Goal: Task Accomplishment & Management: Complete application form

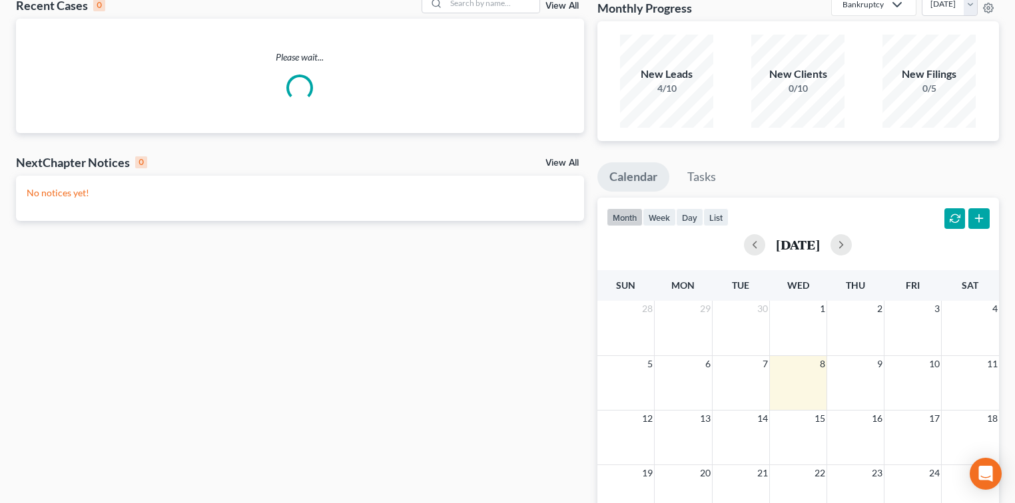
scroll to position [89, 0]
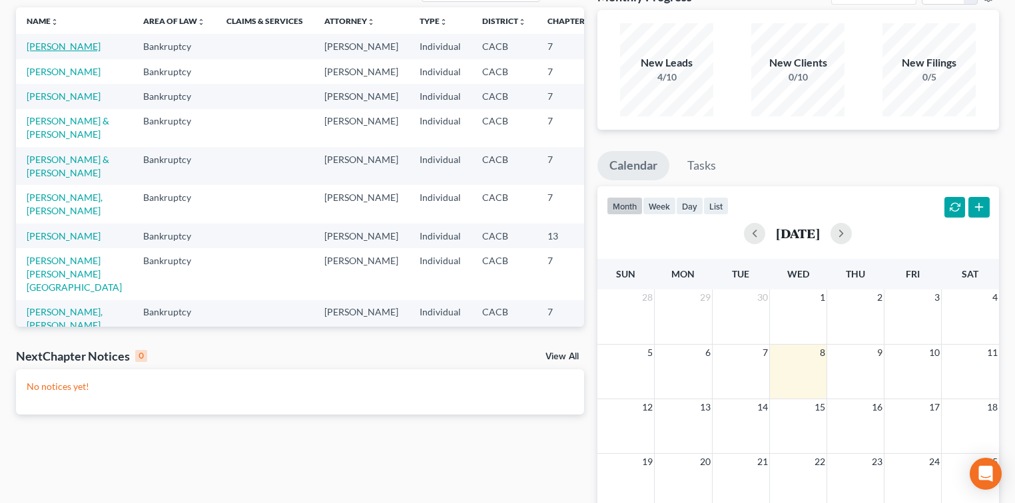
click at [43, 48] on link "[PERSON_NAME]" at bounding box center [64, 46] width 74 height 11
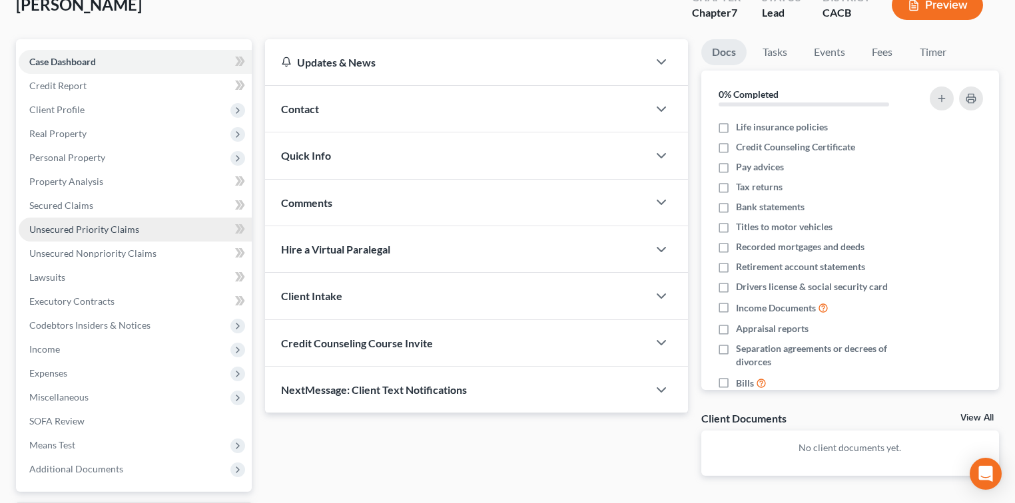
scroll to position [63, 0]
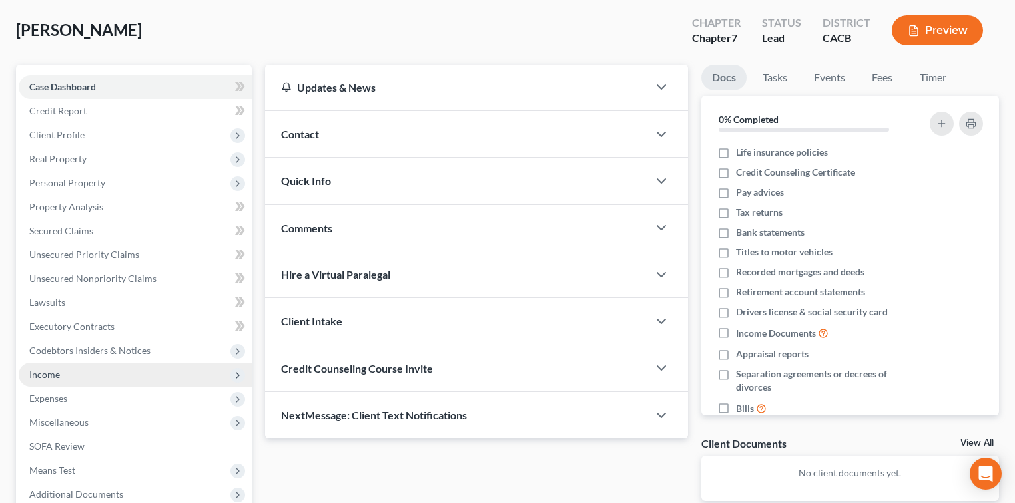
click at [74, 377] on span "Income" at bounding box center [135, 375] width 233 height 24
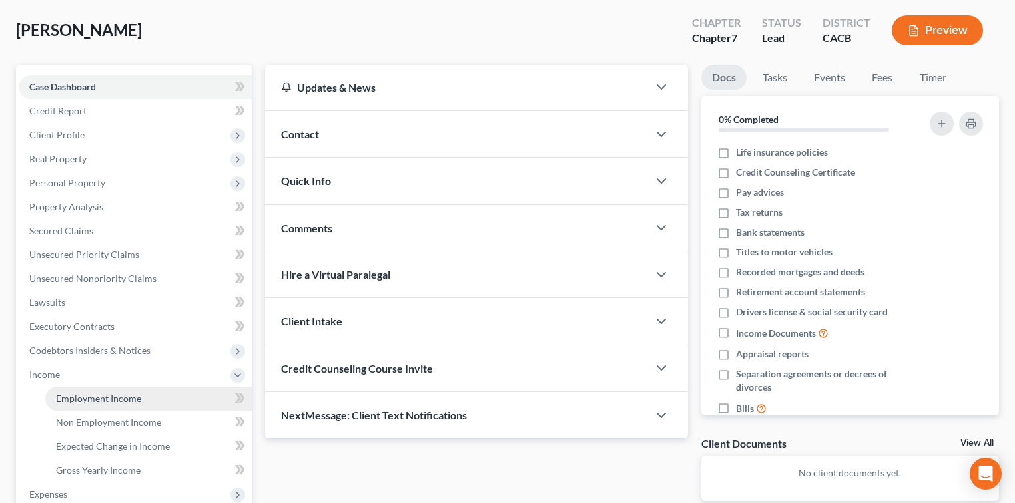
scroll to position [240, 0]
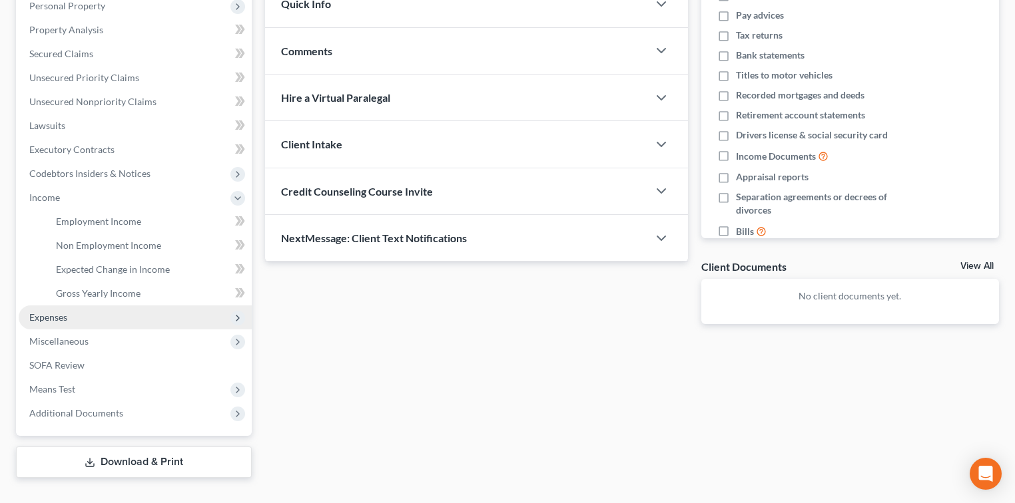
click at [112, 317] on span "Expenses" at bounding box center [135, 318] width 233 height 24
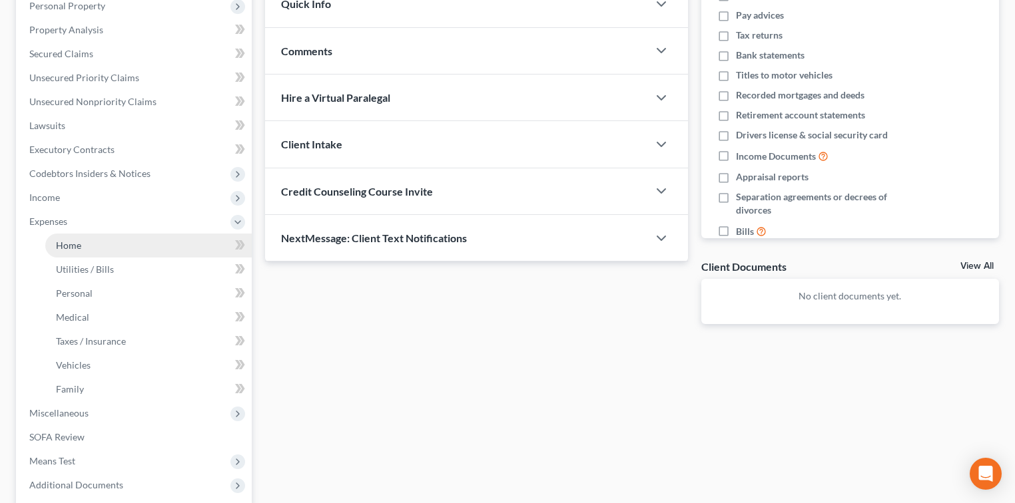
click at [115, 242] on link "Home" at bounding box center [148, 246] width 206 height 24
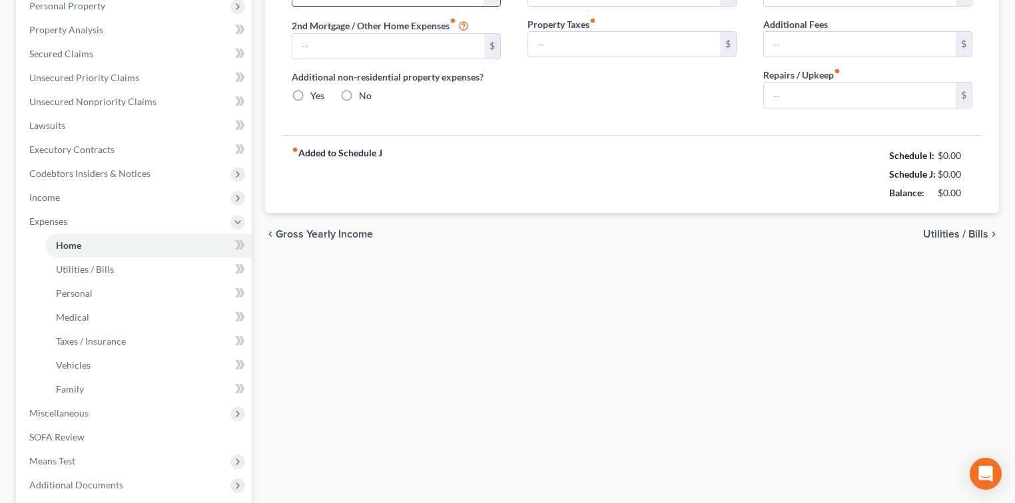
type input "0.00"
radio input "true"
type input "0.00"
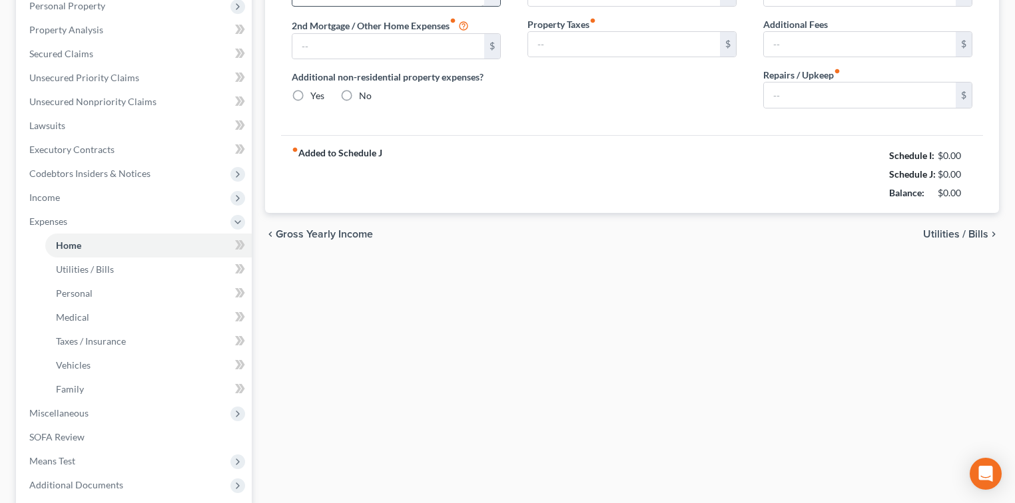
type input "0.00"
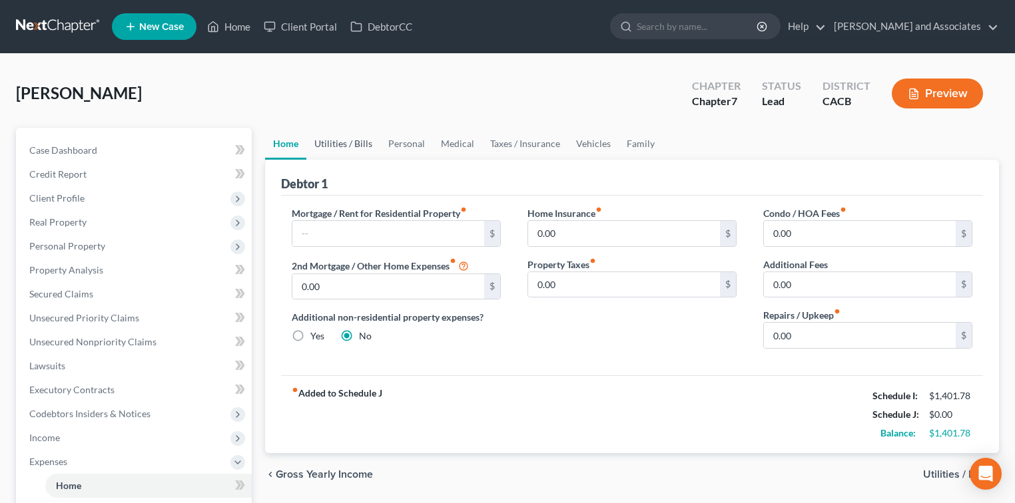
click at [346, 146] on link "Utilities / Bills" at bounding box center [343, 144] width 74 height 32
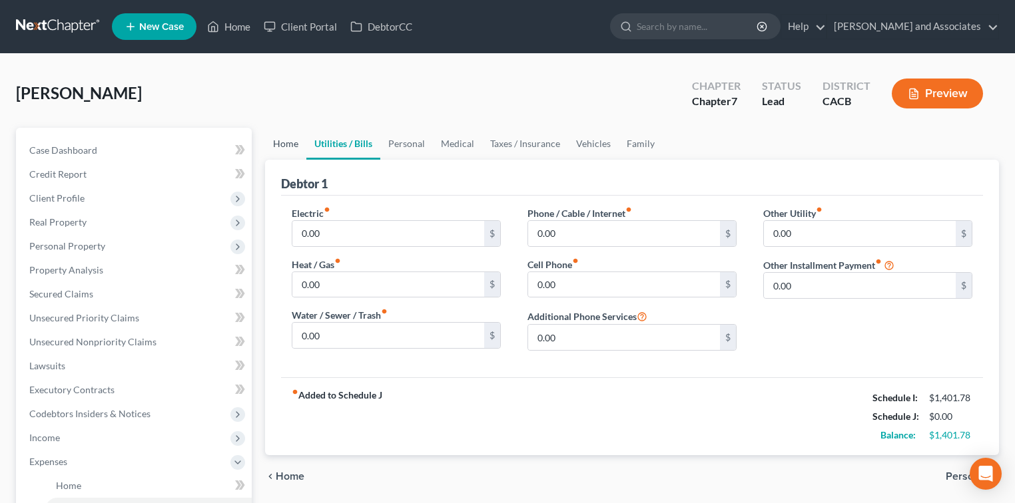
click at [288, 139] on link "Home" at bounding box center [285, 144] width 41 height 32
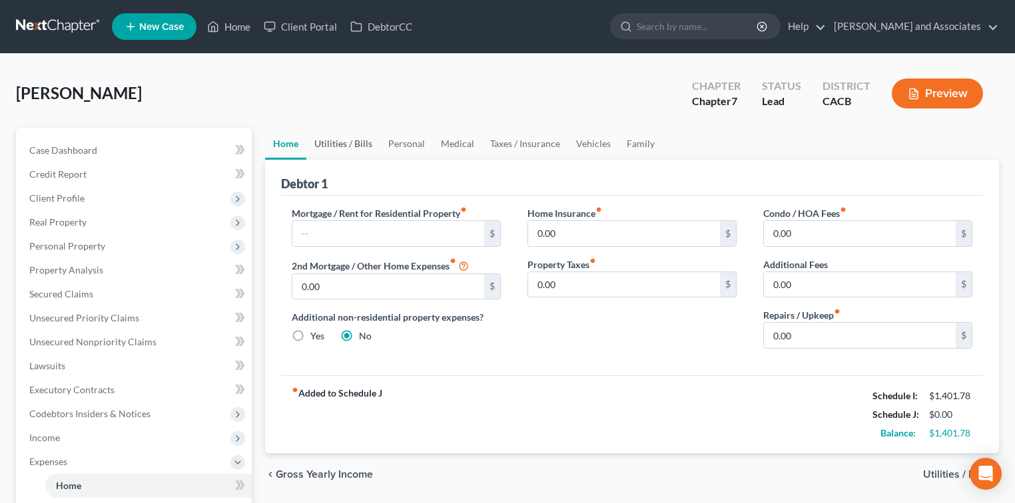
click at [356, 145] on link "Utilities / Bills" at bounding box center [343, 144] width 74 height 32
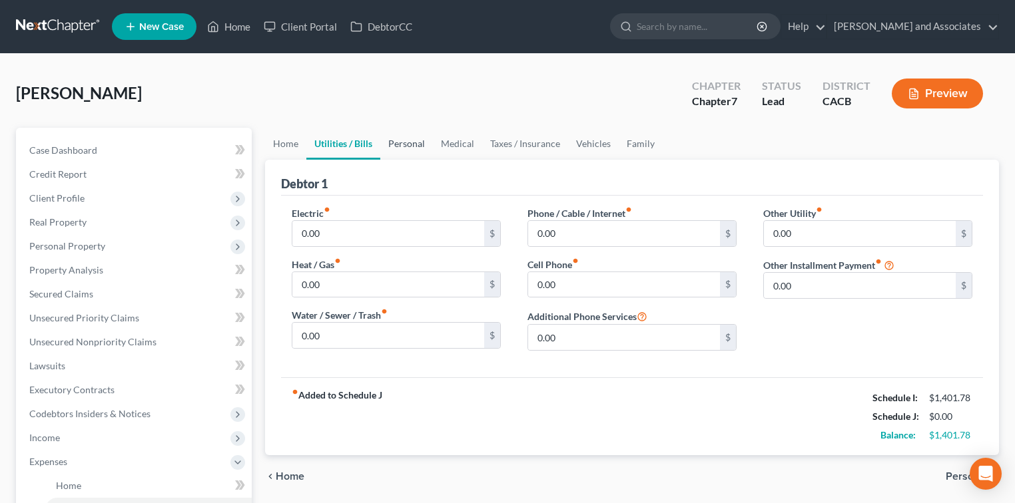
click at [422, 141] on link "Personal" at bounding box center [406, 144] width 53 height 32
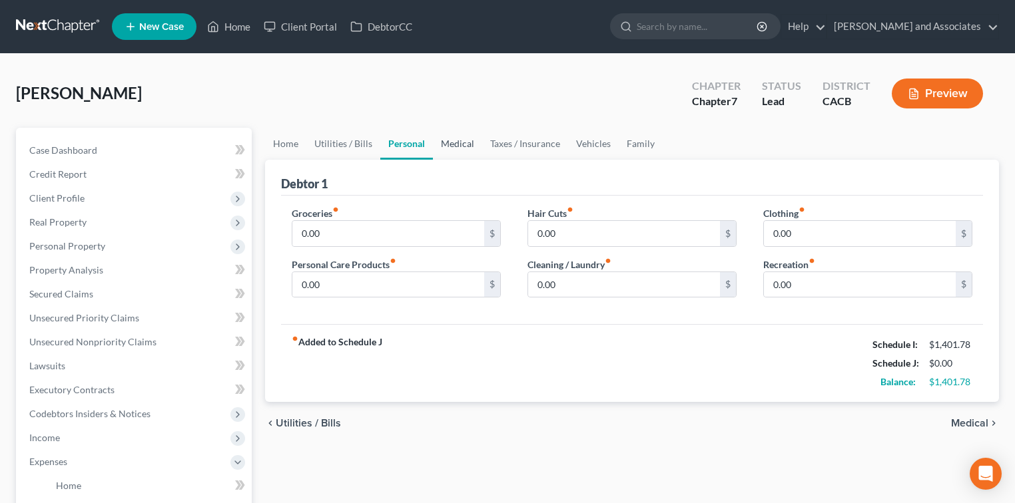
click at [467, 145] on link "Medical" at bounding box center [457, 144] width 49 height 32
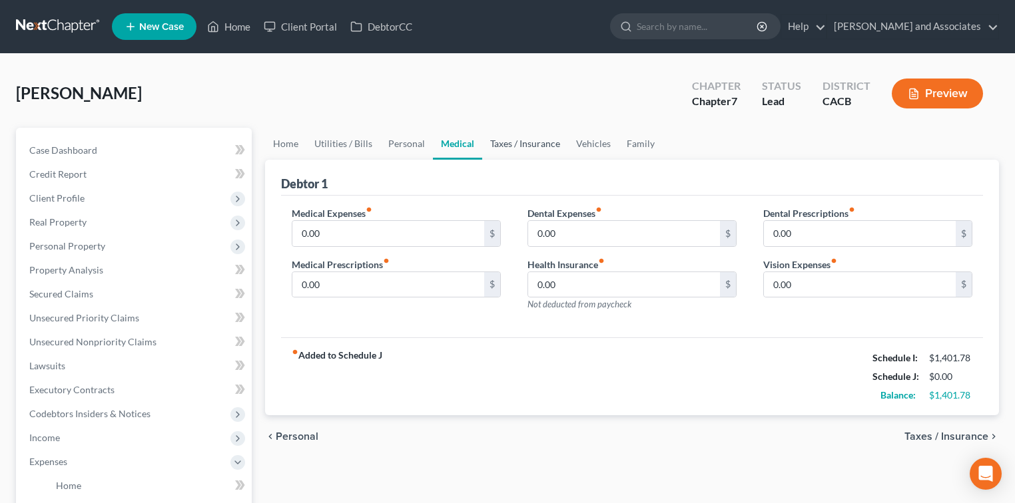
click at [539, 143] on link "Taxes / Insurance" at bounding box center [525, 144] width 86 height 32
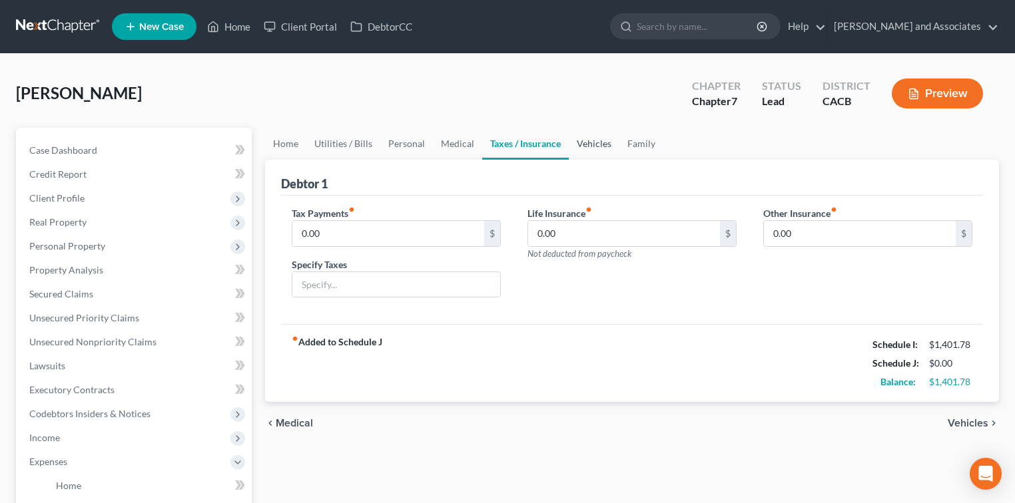
click at [594, 143] on link "Vehicles" at bounding box center [594, 144] width 51 height 32
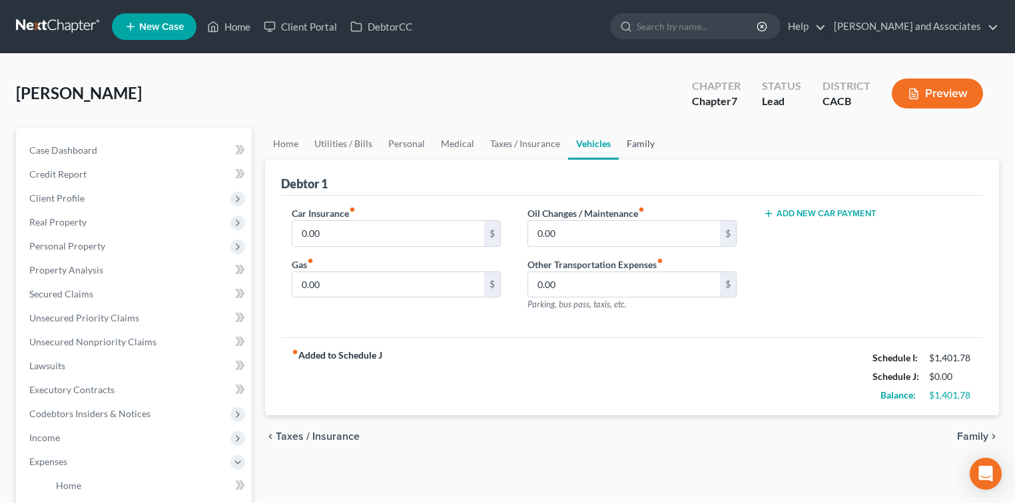
click at [636, 147] on link "Family" at bounding box center [641, 144] width 44 height 32
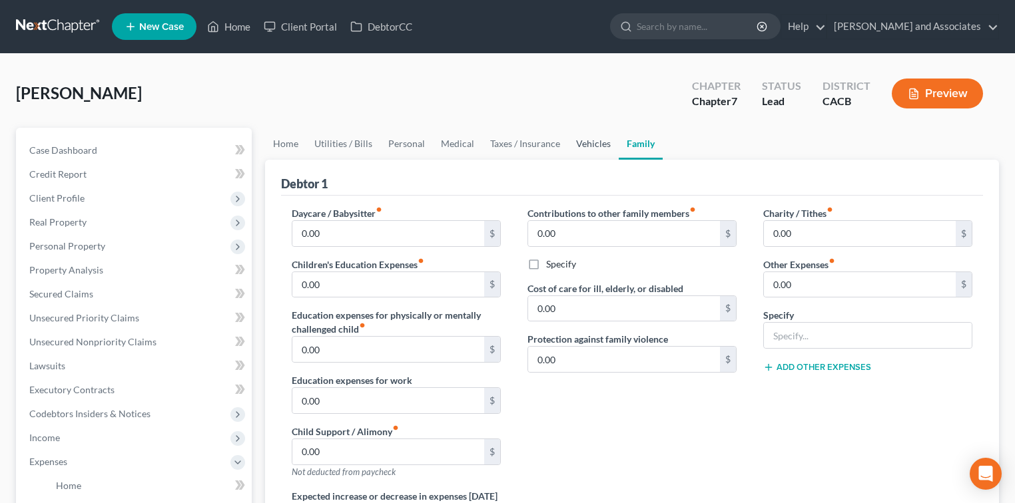
click at [590, 142] on link "Vehicles" at bounding box center [593, 144] width 51 height 32
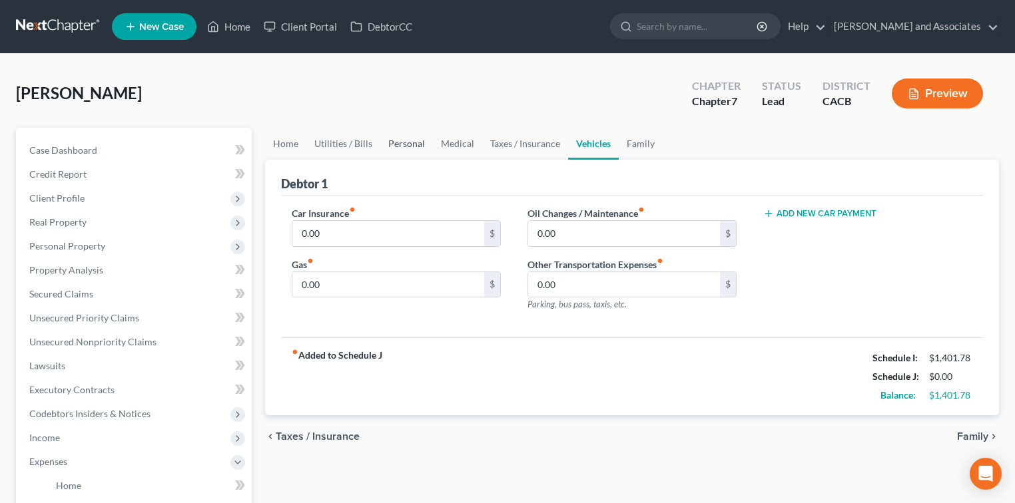
click at [414, 136] on link "Personal" at bounding box center [406, 144] width 53 height 32
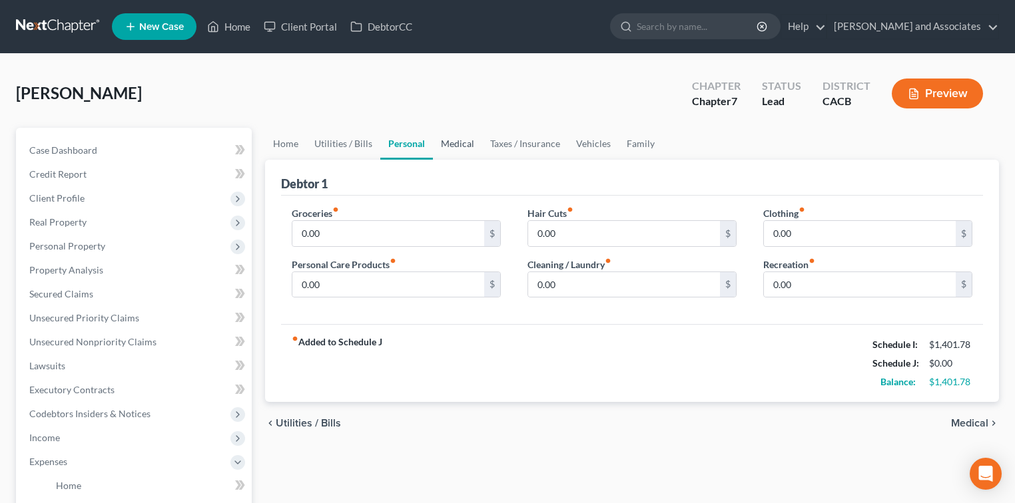
click at [453, 134] on link "Medical" at bounding box center [457, 144] width 49 height 32
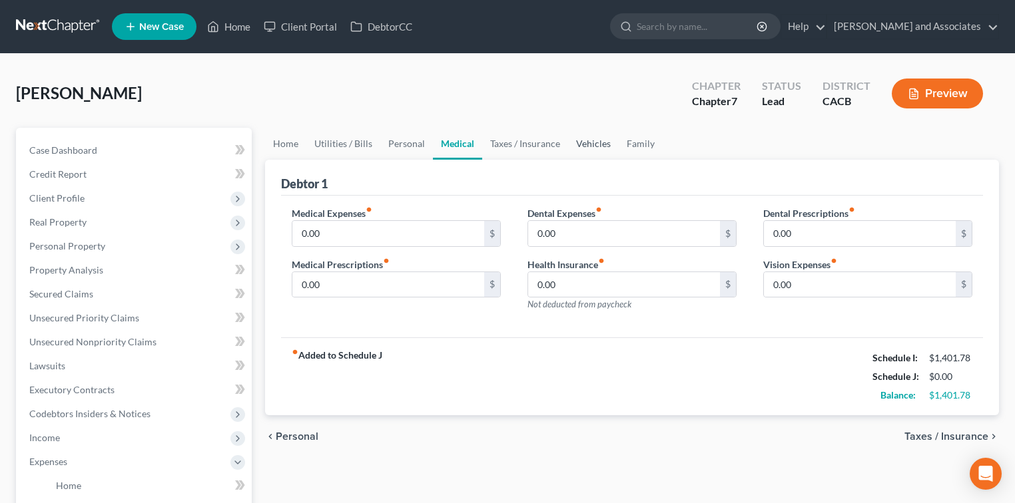
click at [595, 143] on link "Vehicles" at bounding box center [593, 144] width 51 height 32
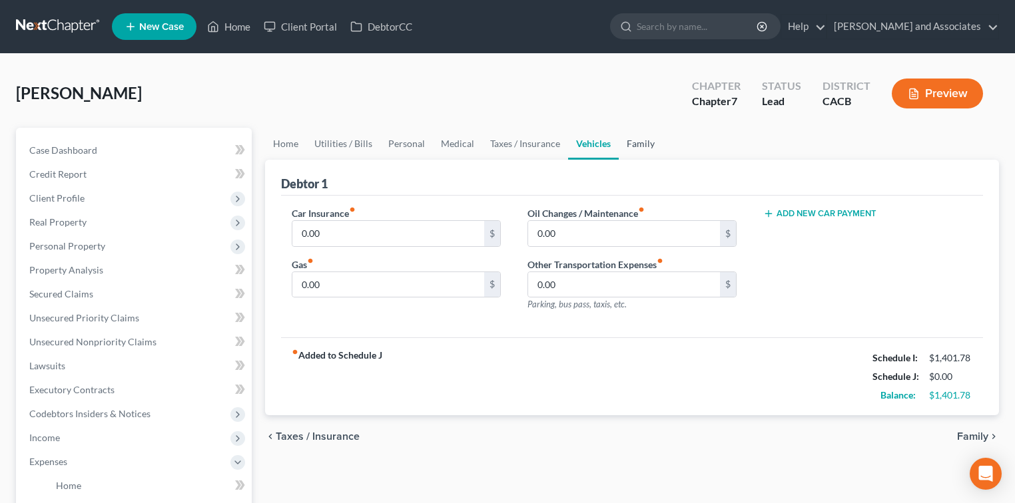
click at [645, 147] on link "Family" at bounding box center [641, 144] width 44 height 32
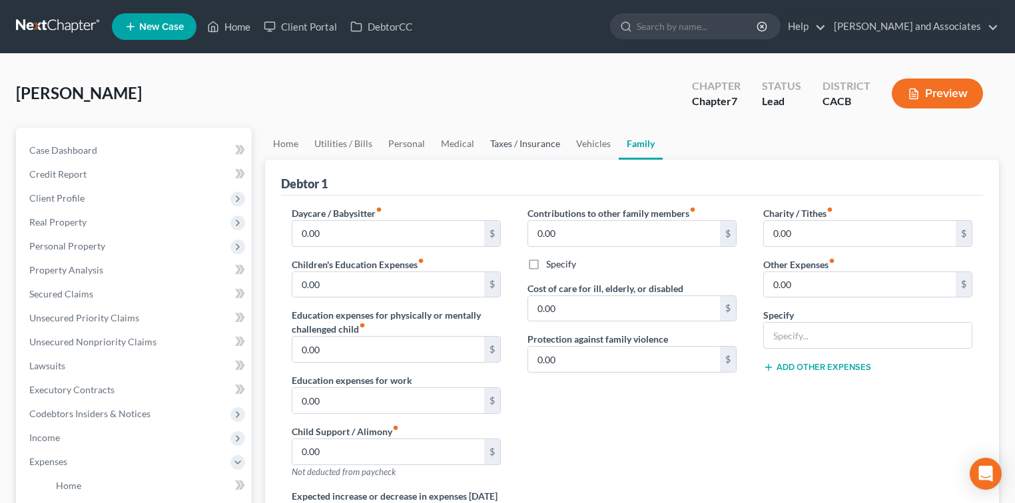
click at [525, 145] on link "Taxes / Insurance" at bounding box center [525, 144] width 86 height 32
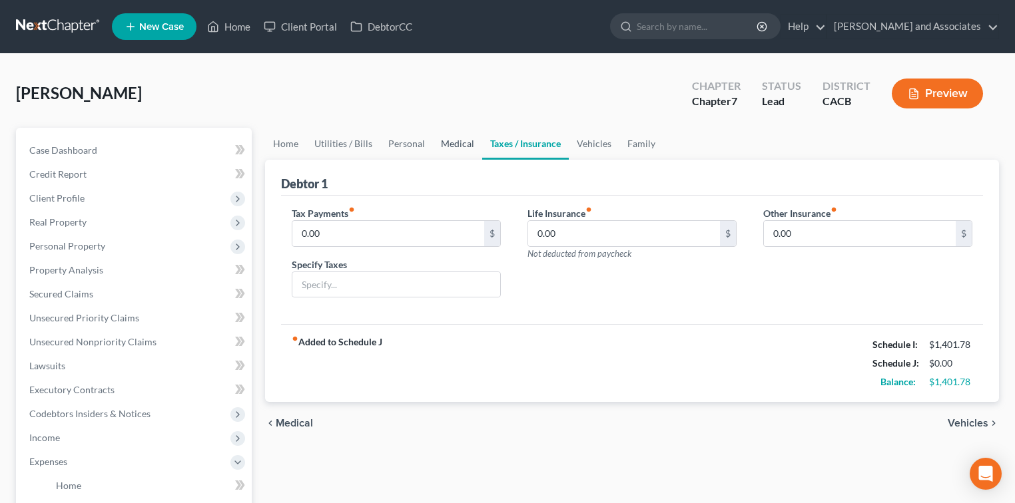
click at [460, 137] on link "Medical" at bounding box center [457, 144] width 49 height 32
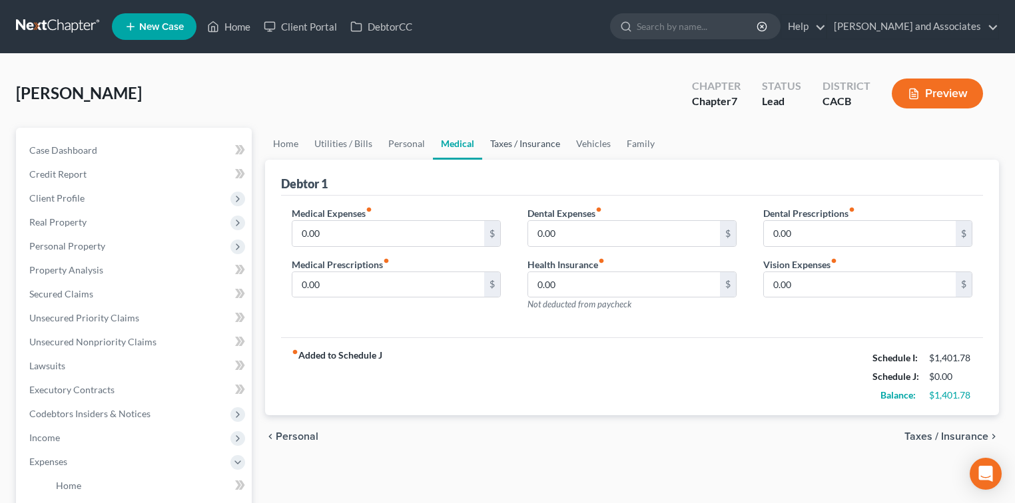
click at [533, 147] on link "Taxes / Insurance" at bounding box center [525, 144] width 86 height 32
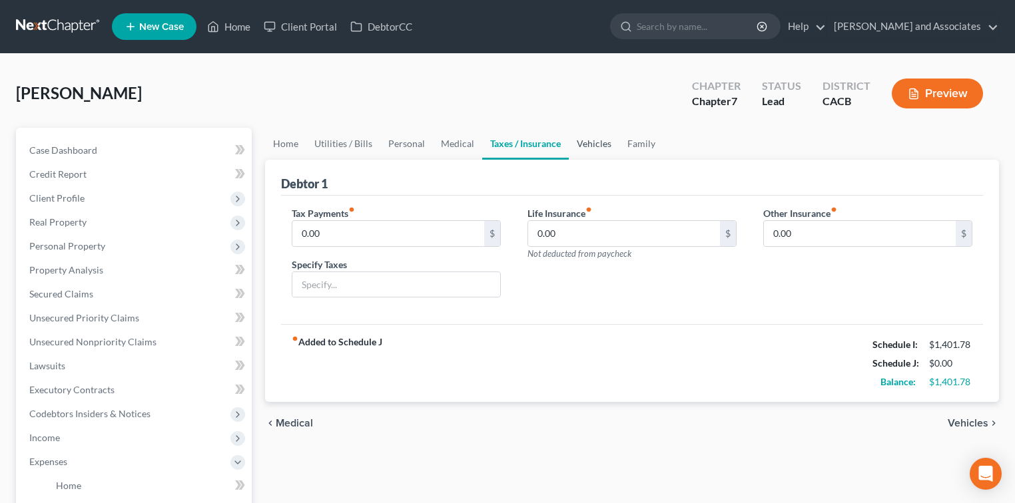
click at [581, 143] on link "Vehicles" at bounding box center [594, 144] width 51 height 32
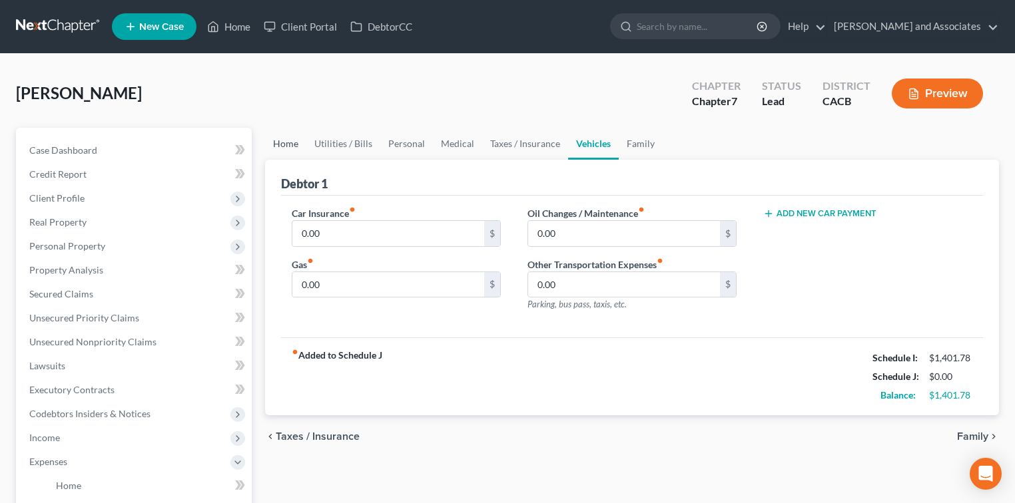
click at [304, 144] on link "Home" at bounding box center [285, 144] width 41 height 32
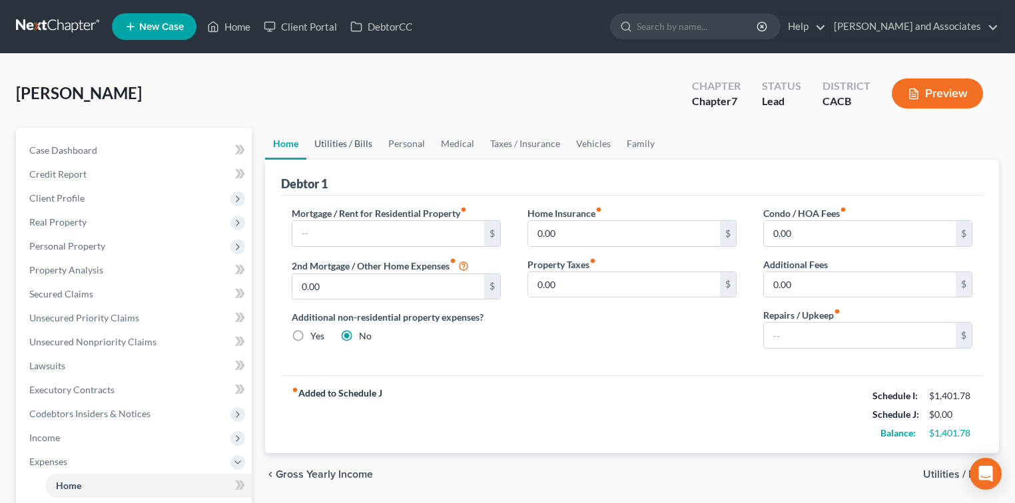
click at [347, 141] on link "Utilities / Bills" at bounding box center [343, 144] width 74 height 32
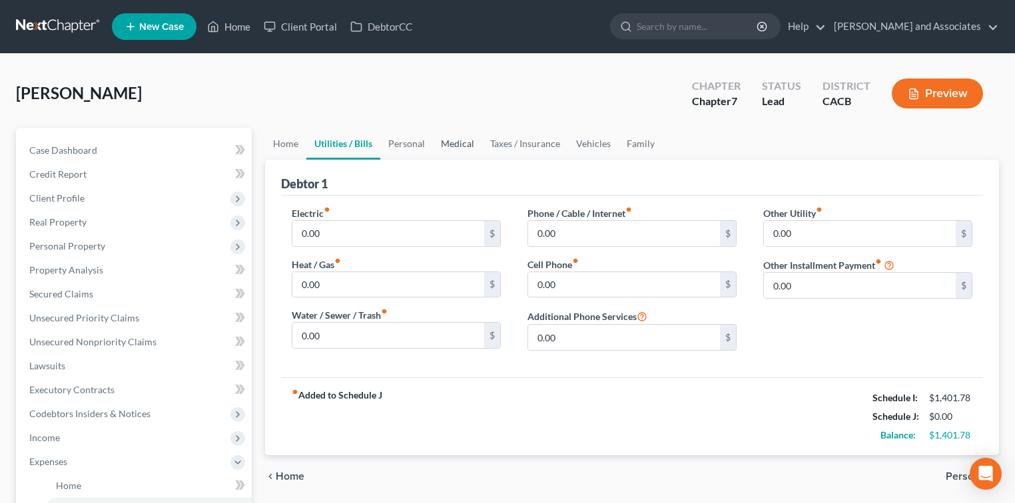
click at [439, 151] on link "Medical" at bounding box center [457, 144] width 49 height 32
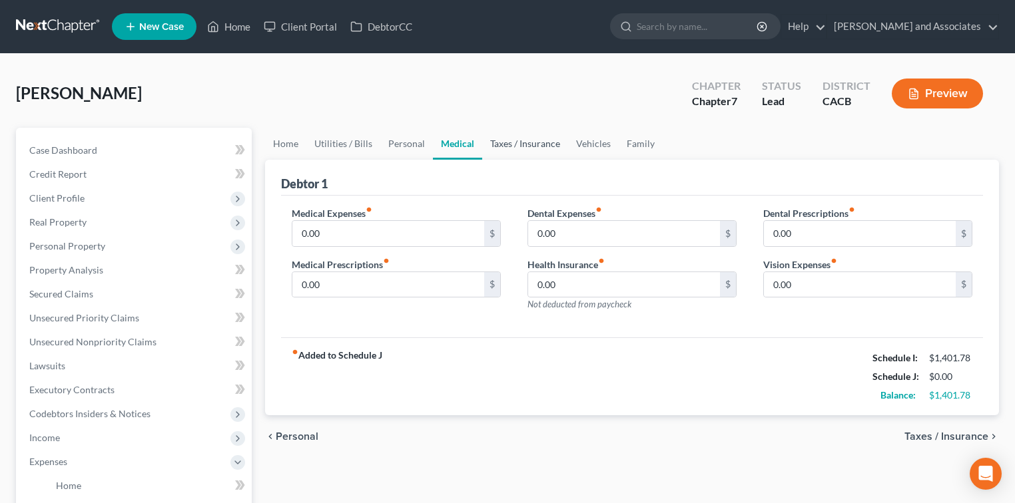
click at [531, 141] on link "Taxes / Insurance" at bounding box center [525, 144] width 86 height 32
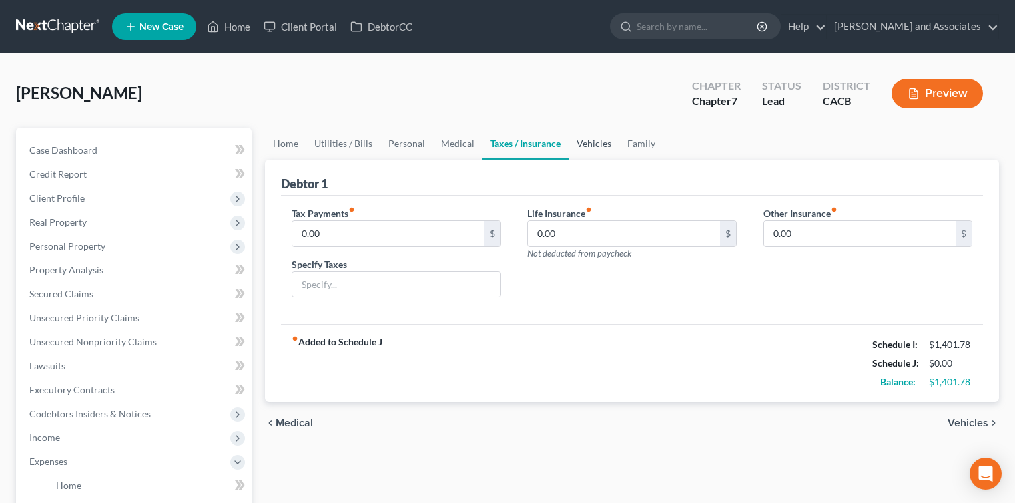
click at [591, 144] on link "Vehicles" at bounding box center [594, 144] width 51 height 32
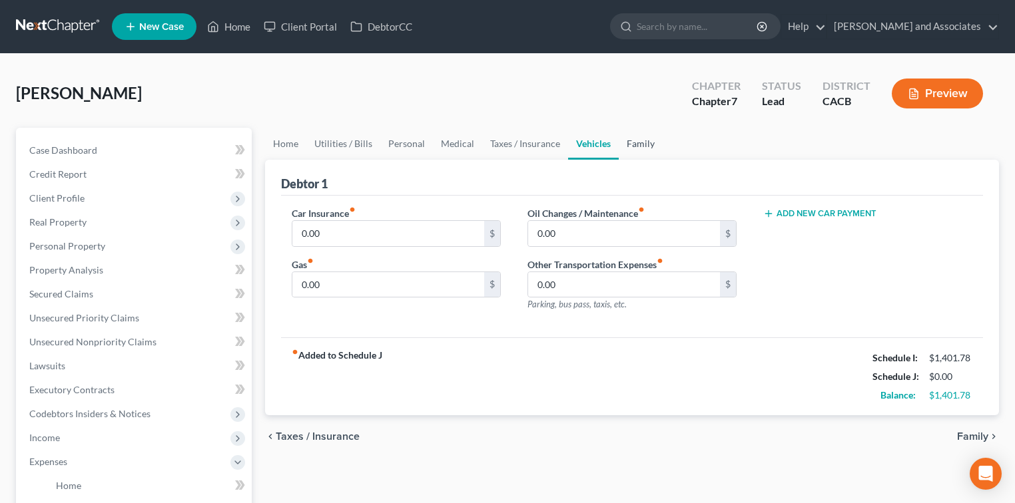
click at [637, 145] on link "Family" at bounding box center [641, 144] width 44 height 32
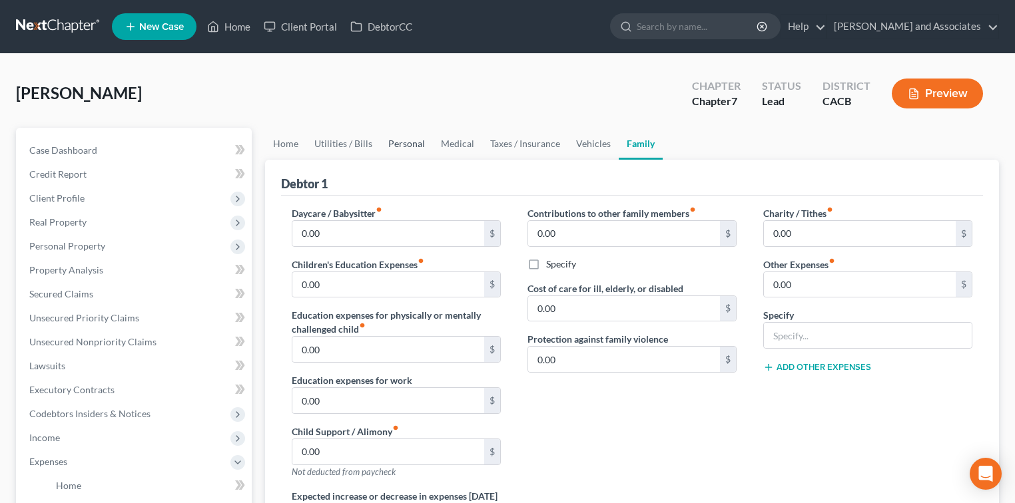
click at [410, 141] on link "Personal" at bounding box center [406, 144] width 53 height 32
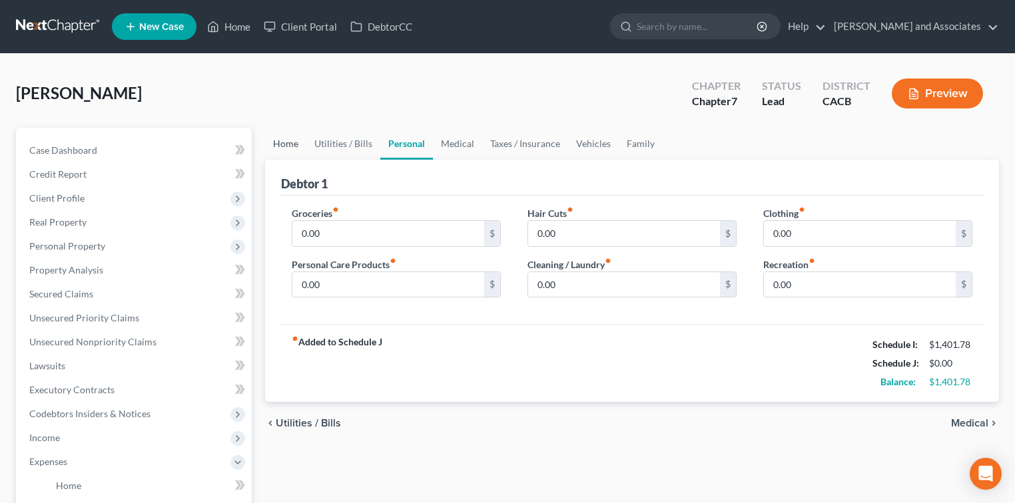
click at [283, 142] on link "Home" at bounding box center [285, 144] width 41 height 32
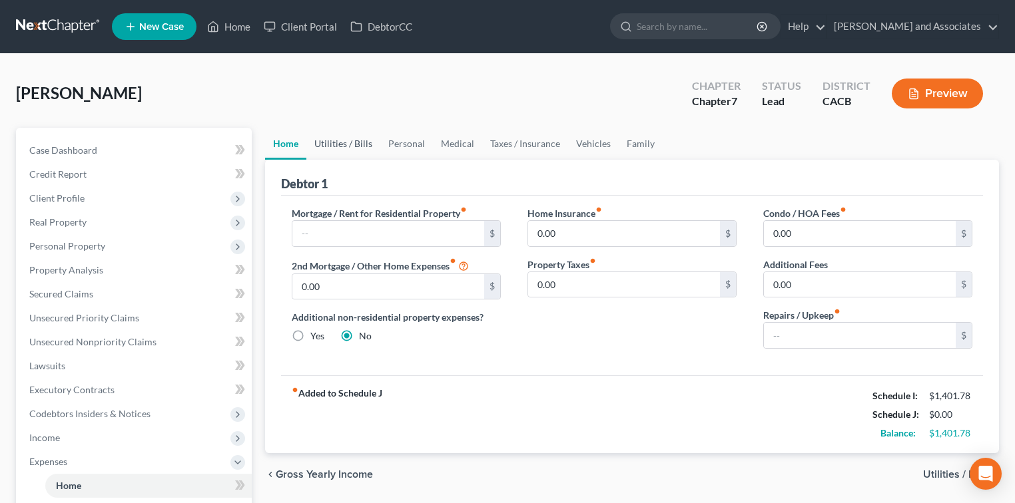
click at [337, 141] on link "Utilities / Bills" at bounding box center [343, 144] width 74 height 32
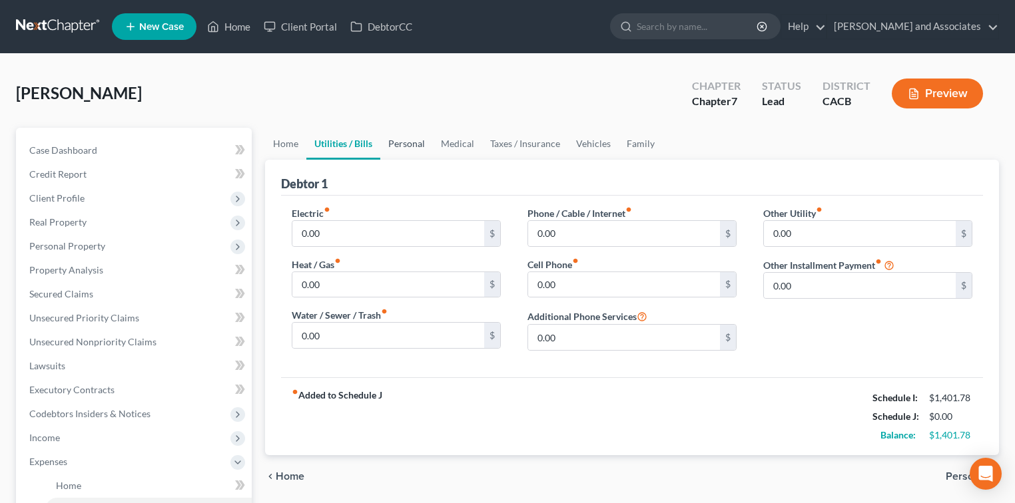
click at [405, 141] on link "Personal" at bounding box center [406, 144] width 53 height 32
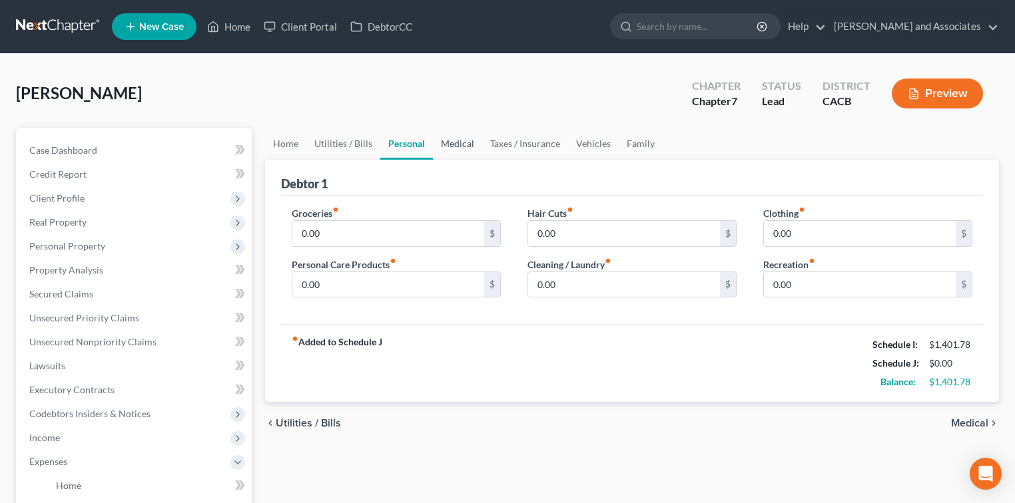
click at [457, 143] on link "Medical" at bounding box center [457, 144] width 49 height 32
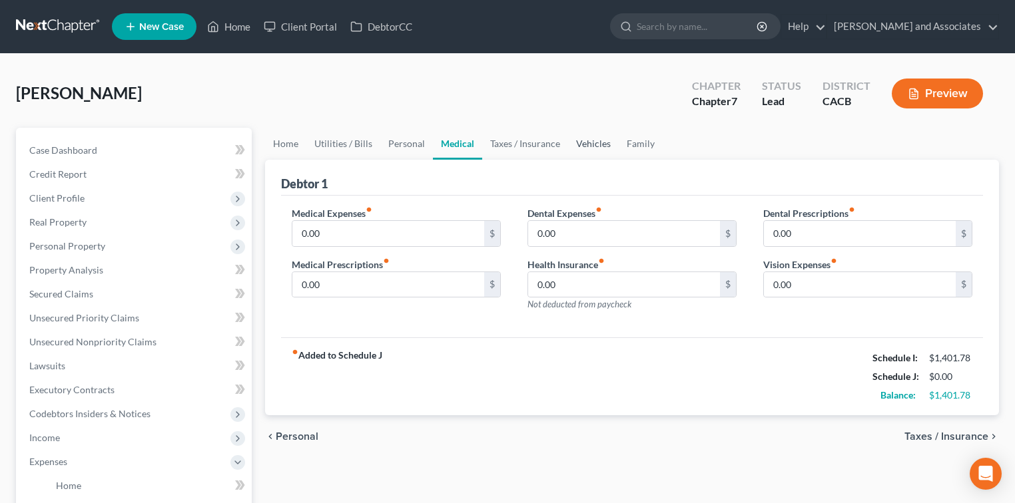
click at [596, 141] on link "Vehicles" at bounding box center [593, 144] width 51 height 32
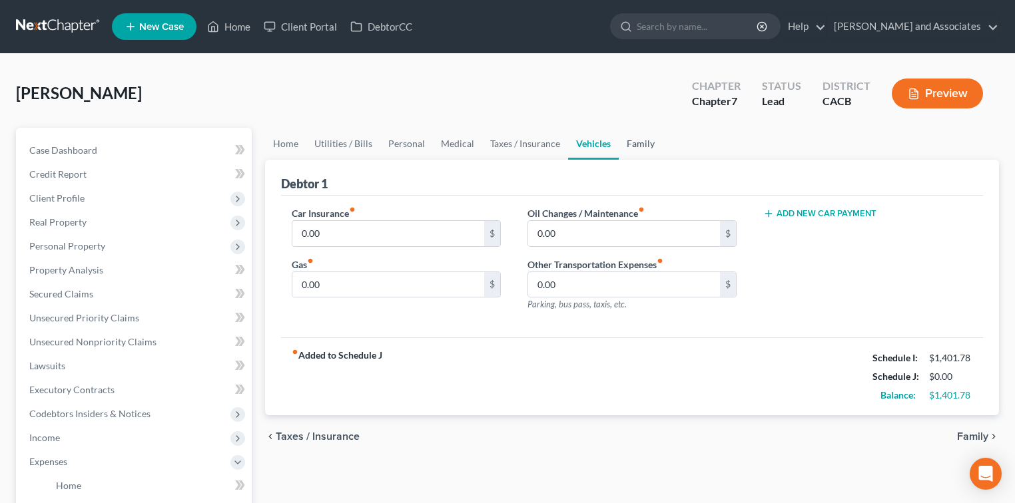
click at [630, 141] on link "Family" at bounding box center [641, 144] width 44 height 32
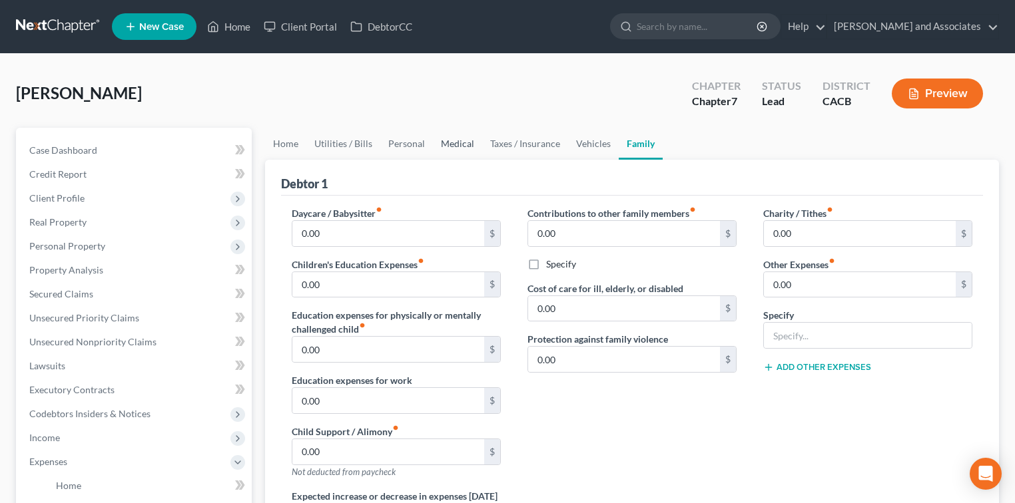
click at [449, 138] on link "Medical" at bounding box center [457, 144] width 49 height 32
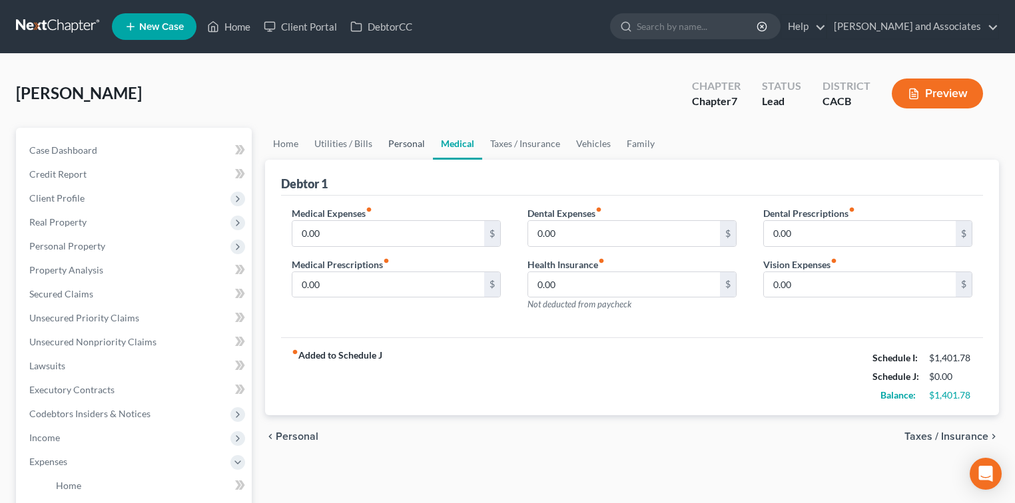
click at [403, 145] on link "Personal" at bounding box center [406, 144] width 53 height 32
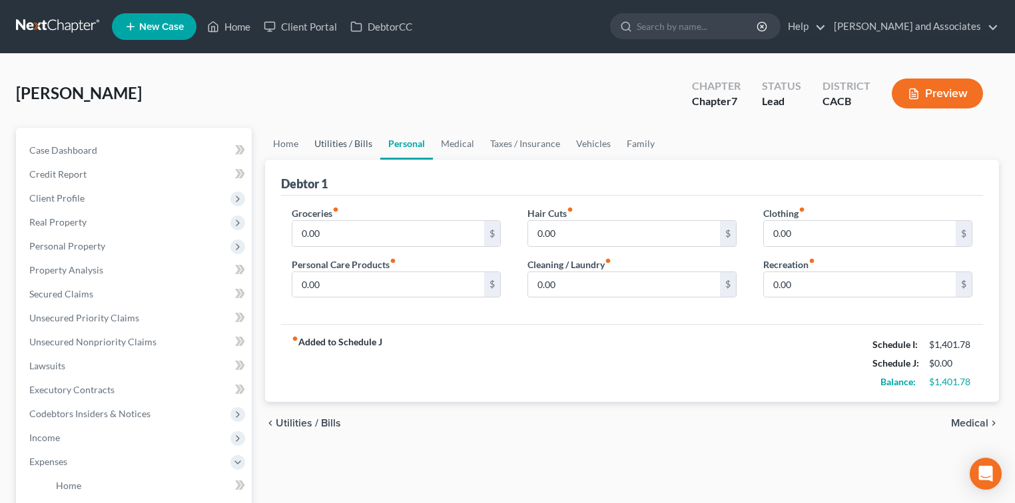
click at [332, 135] on link "Utilities / Bills" at bounding box center [343, 144] width 74 height 32
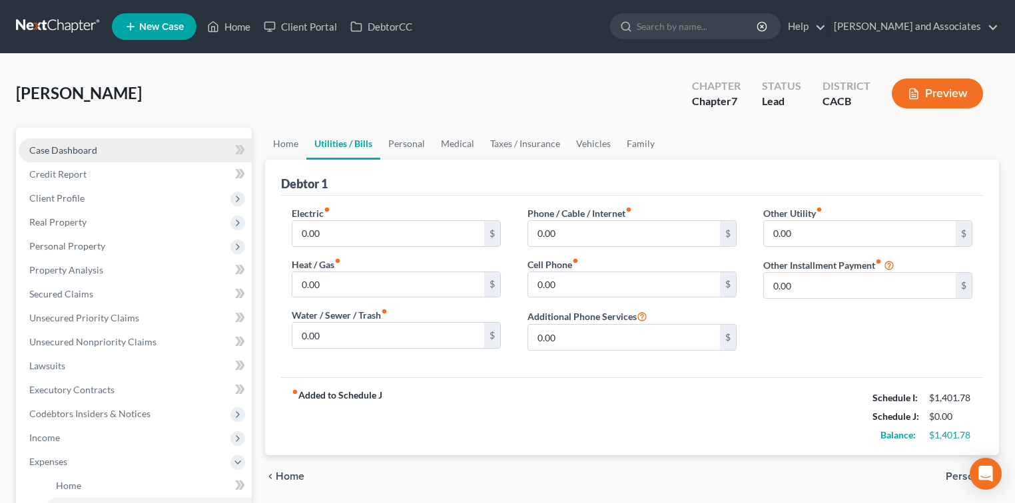
click at [107, 152] on link "Case Dashboard" at bounding box center [135, 151] width 233 height 24
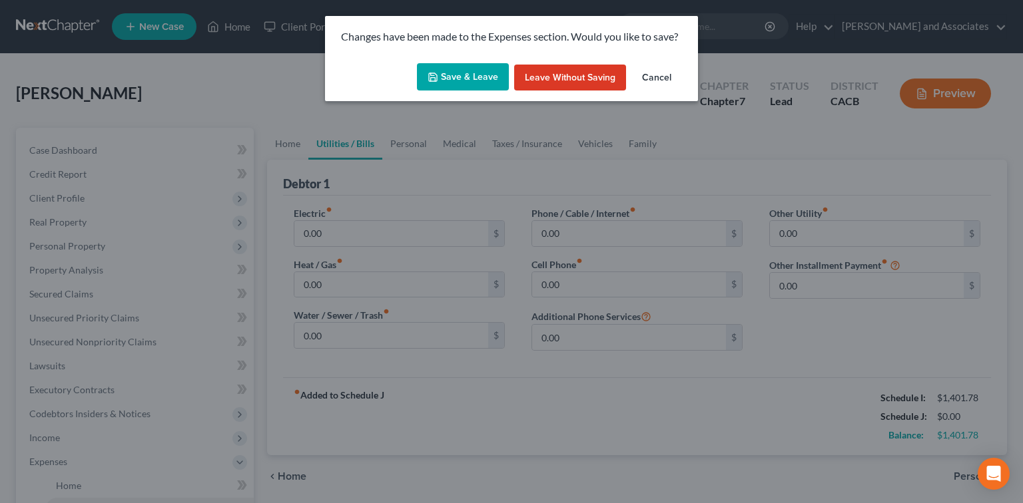
click at [483, 83] on button "Save & Leave" at bounding box center [463, 77] width 92 height 28
